Goal: Understand site structure: Understand site structure

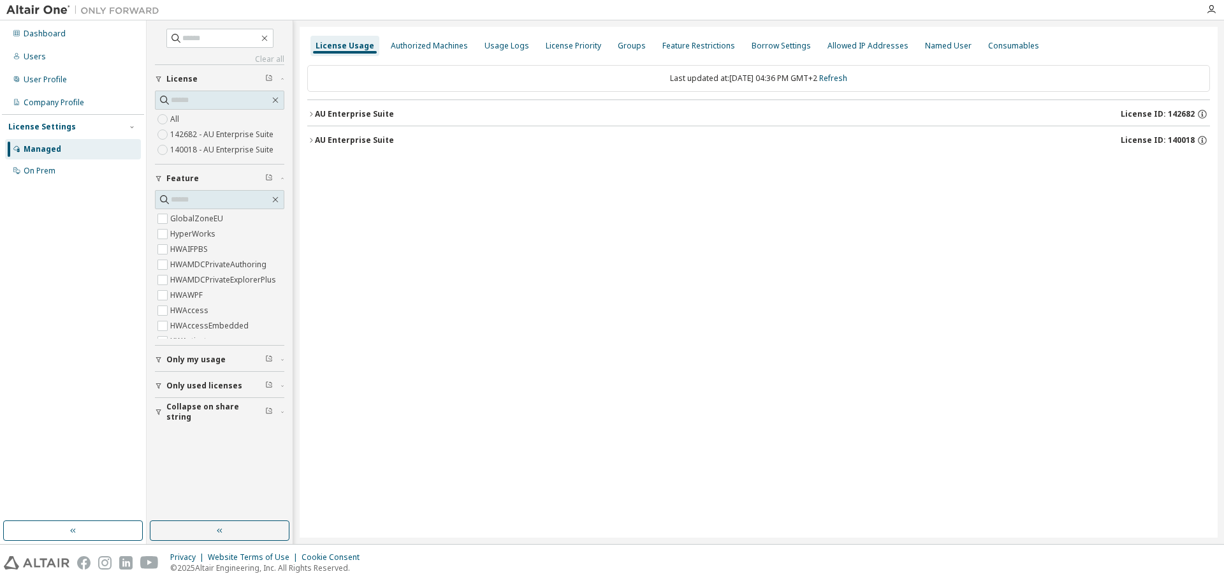
click at [308, 141] on icon "button" at bounding box center [311, 140] width 8 height 8
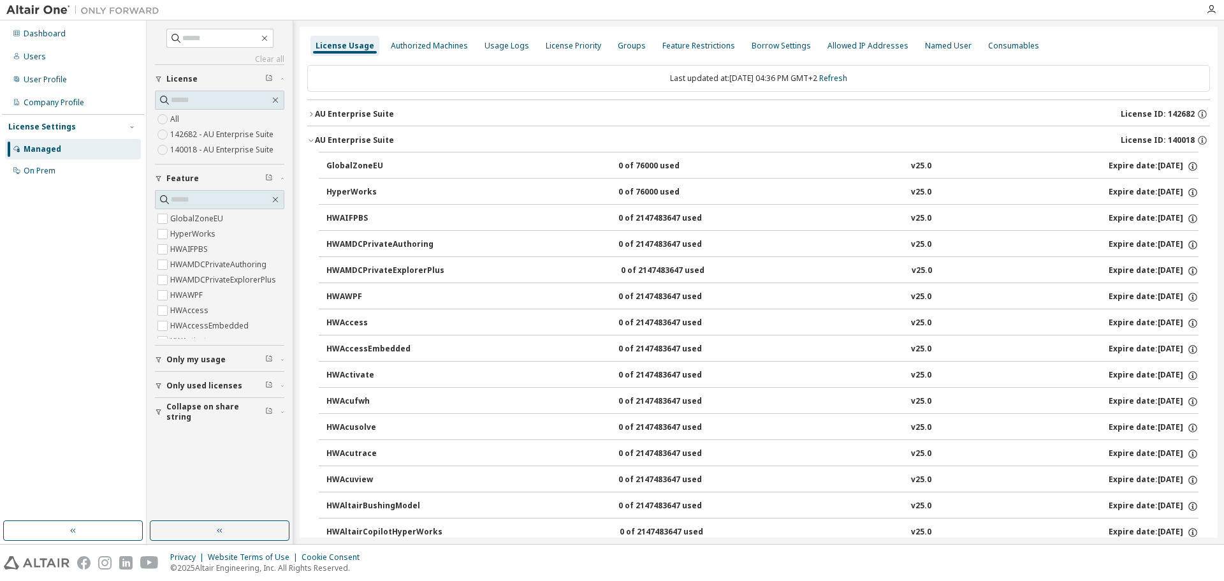
click at [309, 112] on icon "button" at bounding box center [311, 114] width 8 height 8
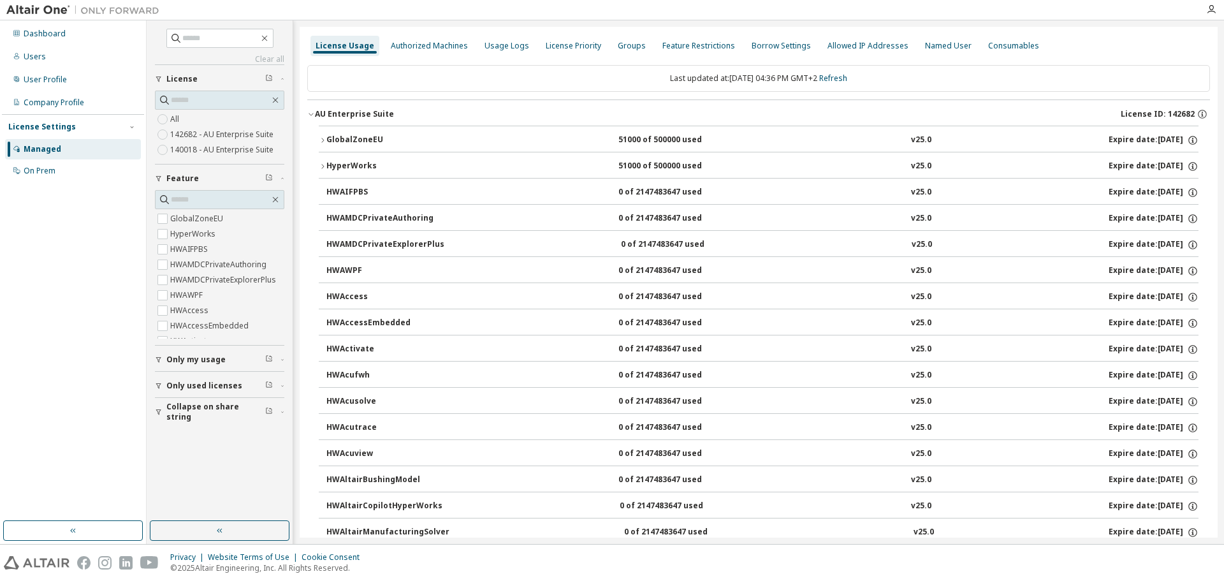
click at [322, 140] on icon "button" at bounding box center [323, 140] width 8 height 8
